Goal: Download file/media

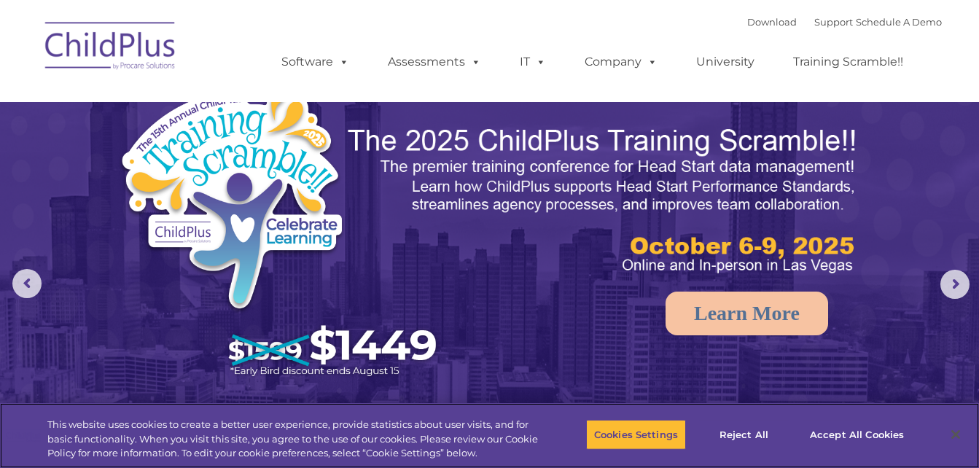
select select "MEDIUM"
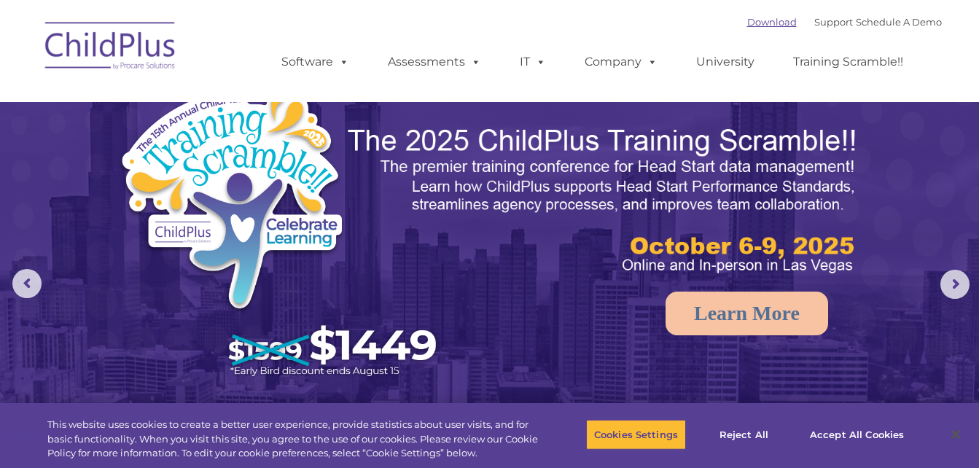
click at [747, 24] on link "Download" at bounding box center [772, 22] width 50 height 12
